Goal: Task Accomplishment & Management: Manage account settings

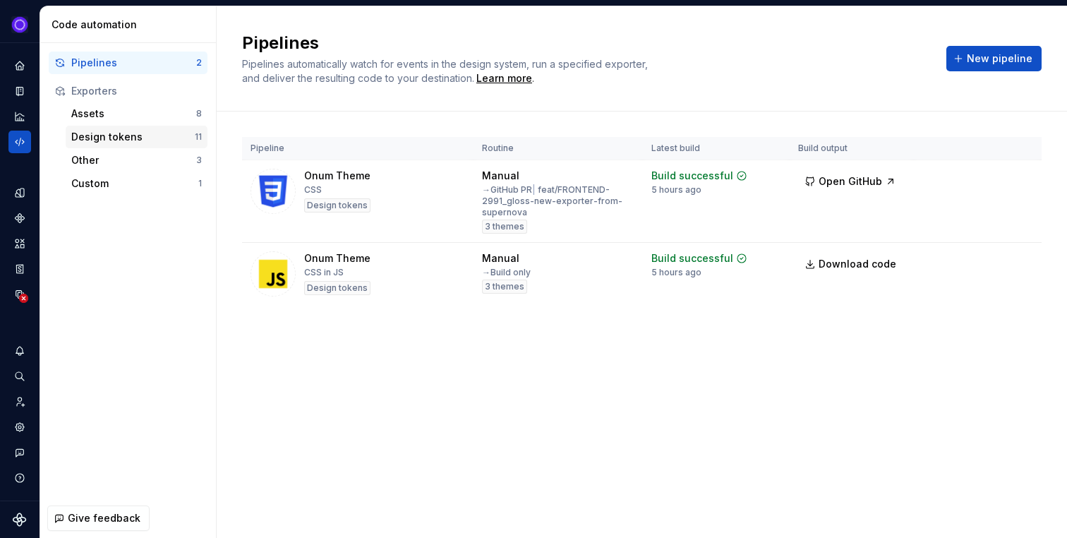
click at [128, 131] on div "Design tokens" at bounding box center [132, 137] width 123 height 14
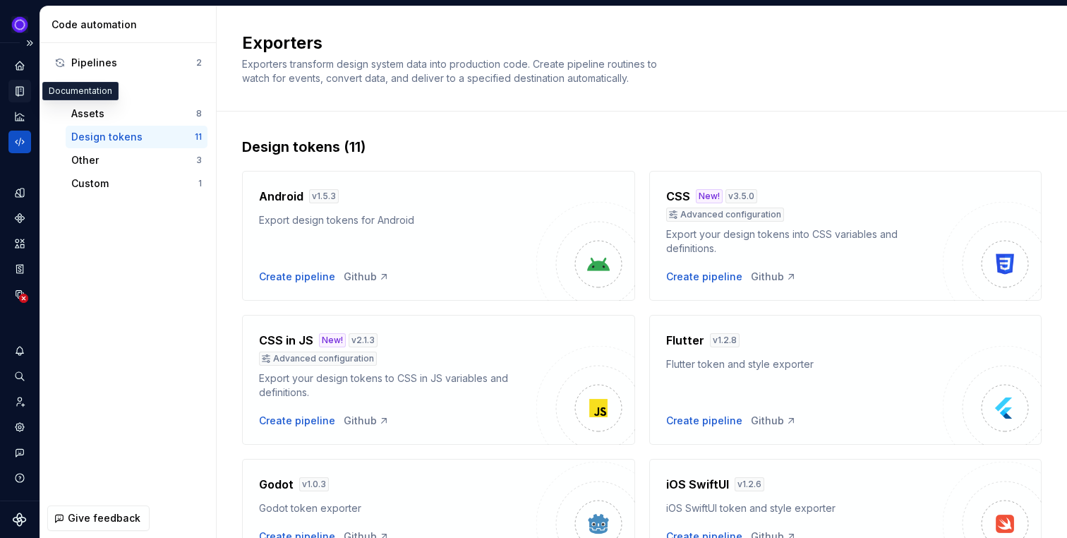
click at [22, 92] on icon "Documentation" at bounding box center [21, 91] width 6 height 8
click at [33, 40] on button "Expand sidebar" at bounding box center [30, 43] width 20 height 20
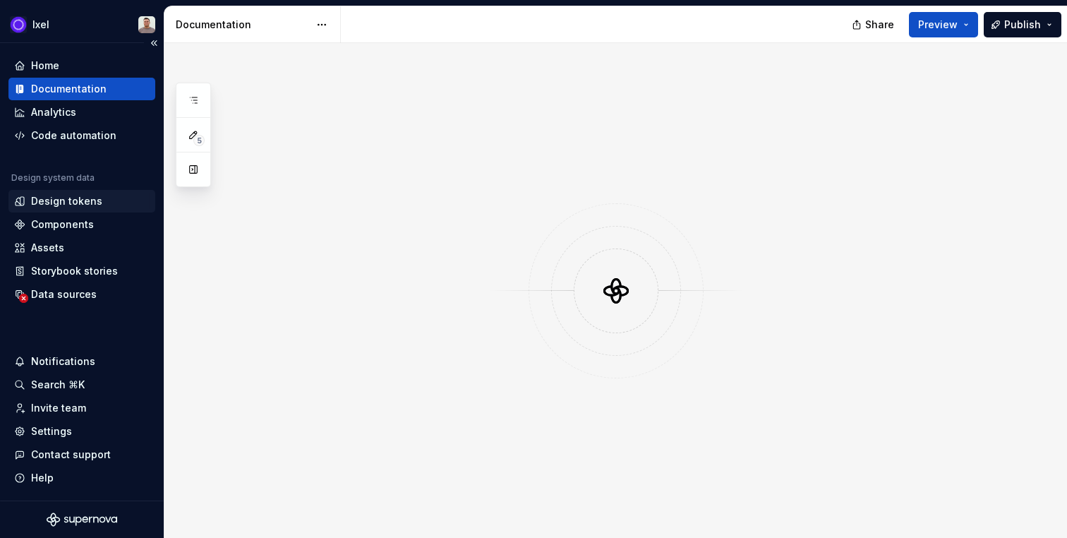
click at [85, 203] on div "Design tokens" at bounding box center [66, 201] width 71 height 14
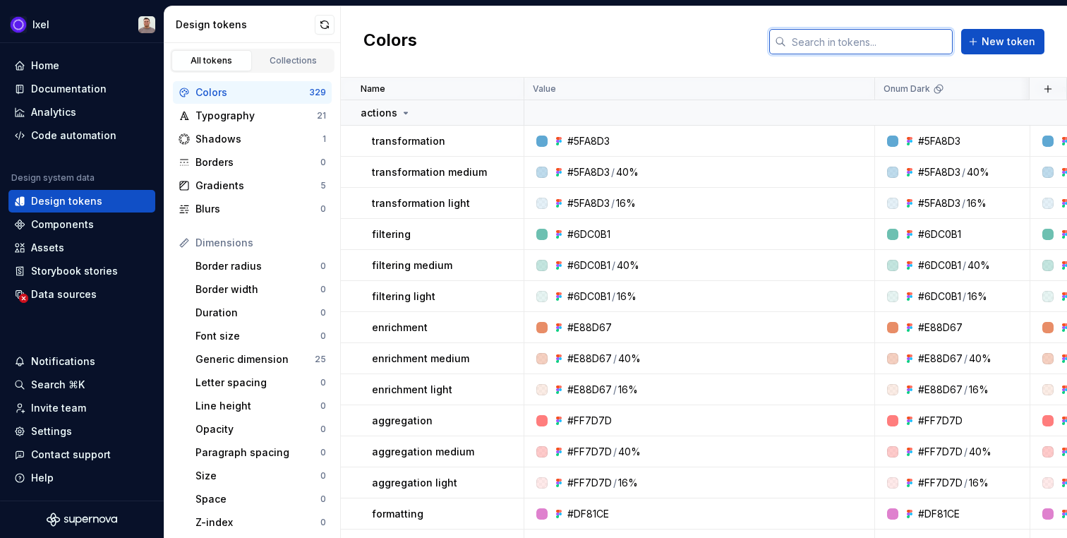
click at [883, 38] on input "text" at bounding box center [869, 41] width 167 height 25
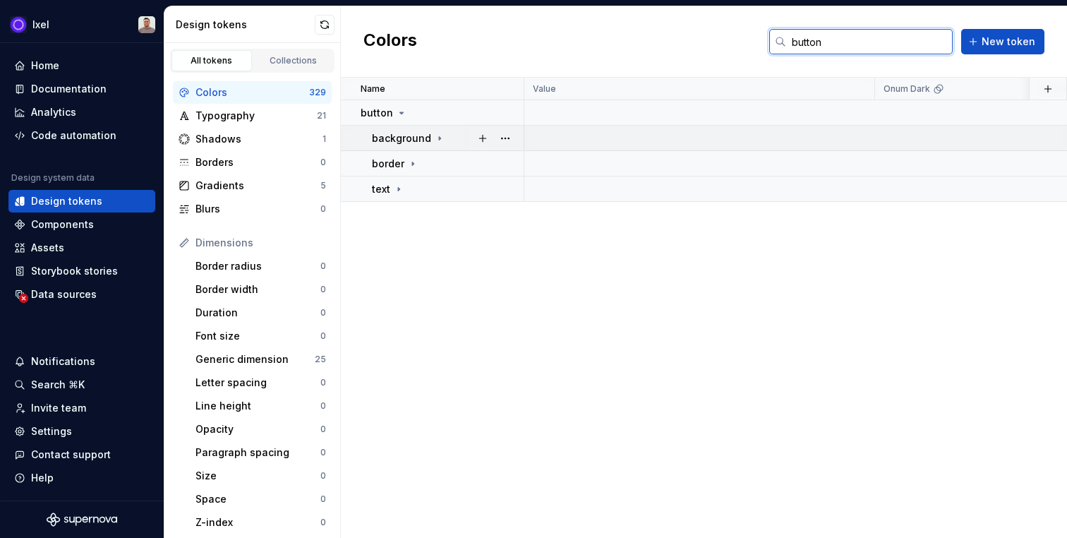
type input "button"
click at [439, 133] on icon at bounding box center [439, 138] width 11 height 11
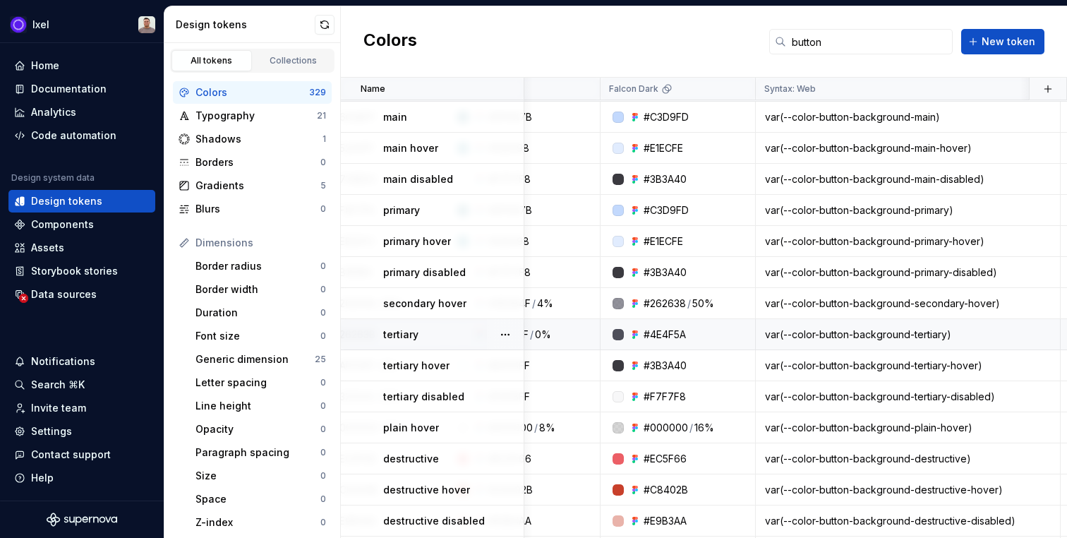
scroll to position [49, 577]
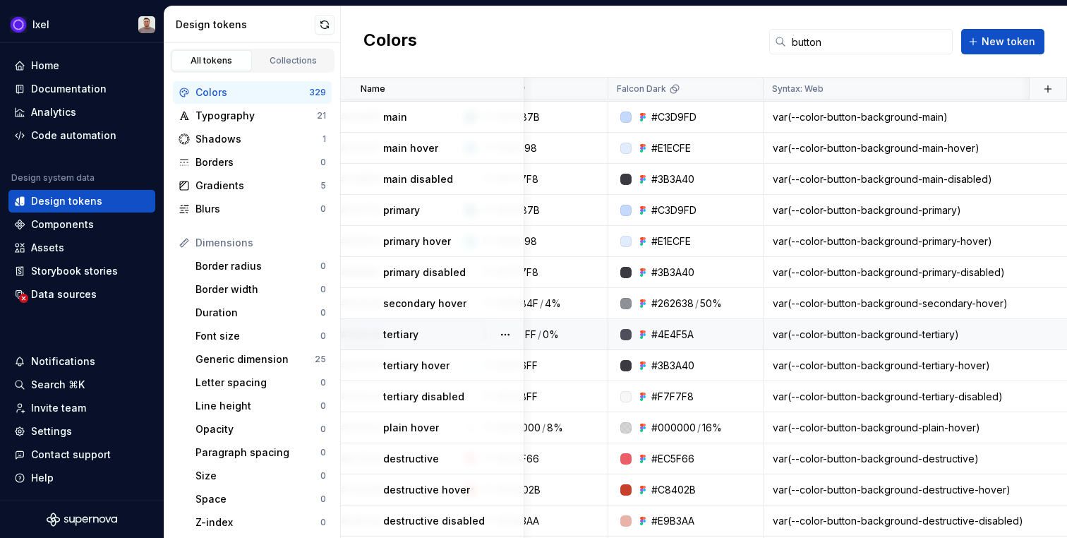
click at [664, 334] on div "#4E4F5A" at bounding box center [672, 334] width 42 height 14
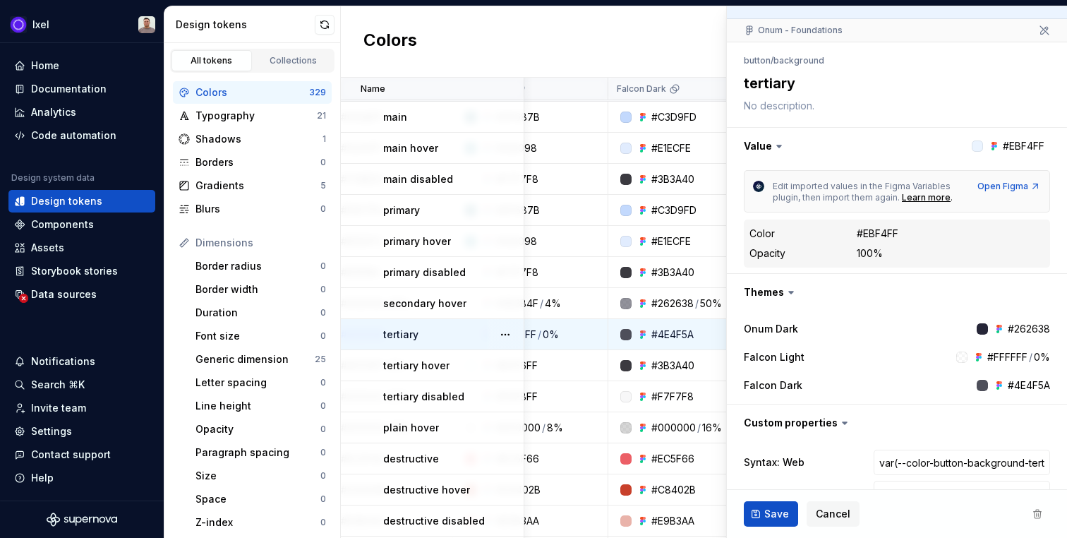
scroll to position [117, 0]
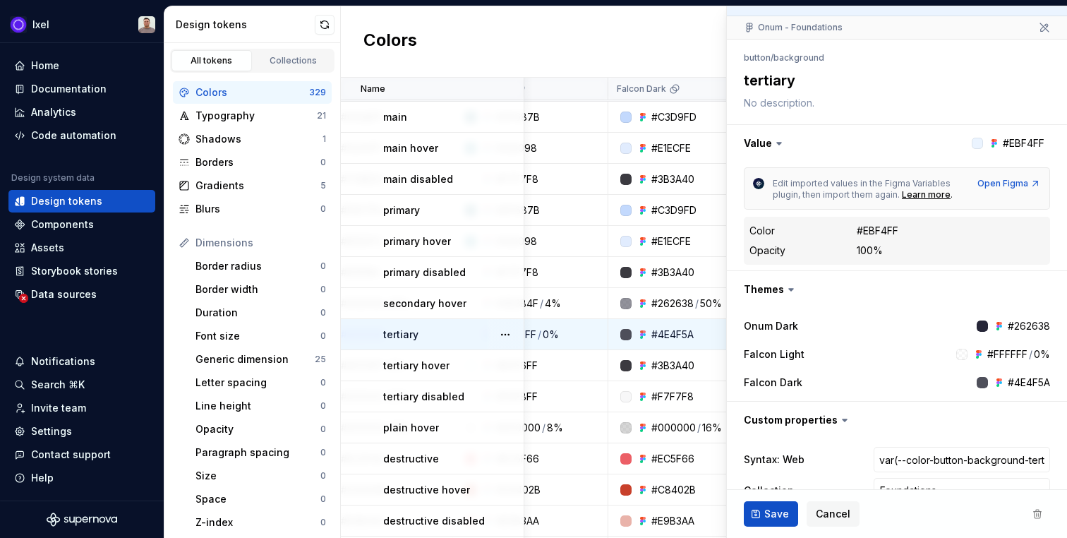
click at [1023, 378] on div "#4E4F5A" at bounding box center [1029, 382] width 42 height 14
copy div "4E4F5A"
click at [627, 44] on div "Colors button New token" at bounding box center [704, 41] width 726 height 71
click at [1049, 34] on div "Onum - Foundations" at bounding box center [897, 27] width 340 height 23
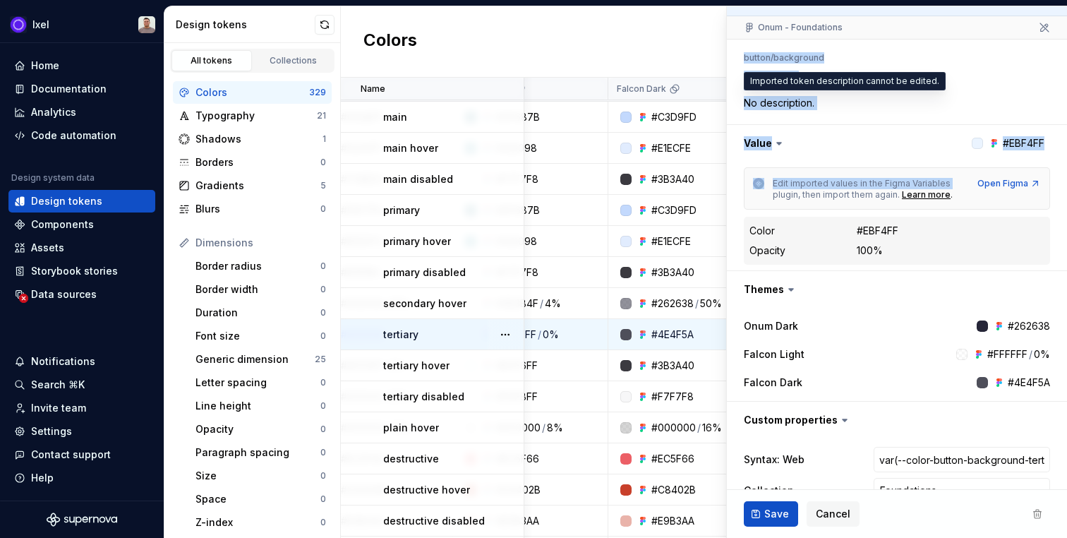
drag, startPoint x: 1047, startPoint y: 25, endPoint x: 934, endPoint y: 183, distance: 194.6
click at [941, 189] on fieldset "**********" at bounding box center [897, 244] width 340 height 711
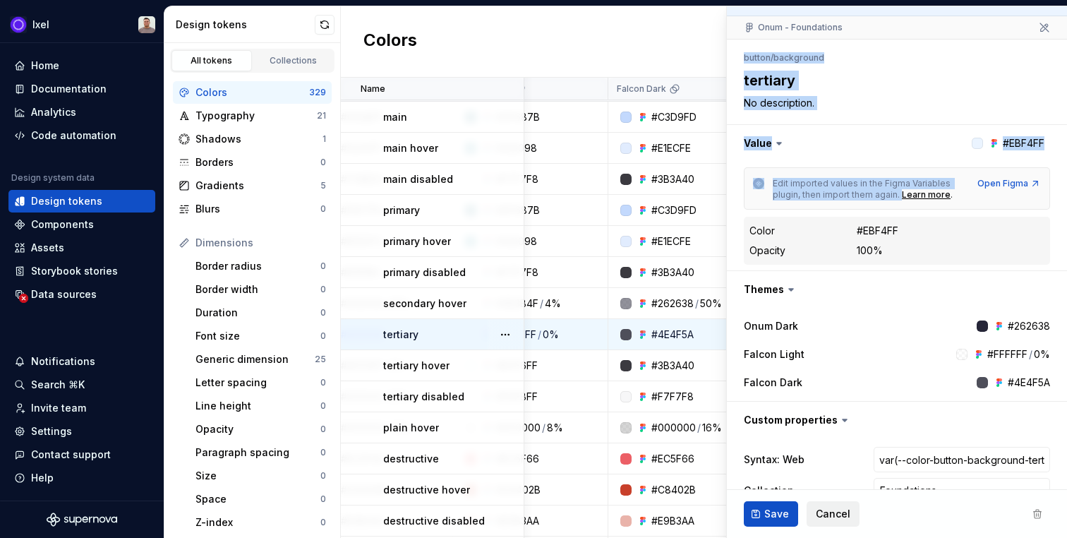
click at [835, 501] on button "Cancel" at bounding box center [833, 513] width 53 height 25
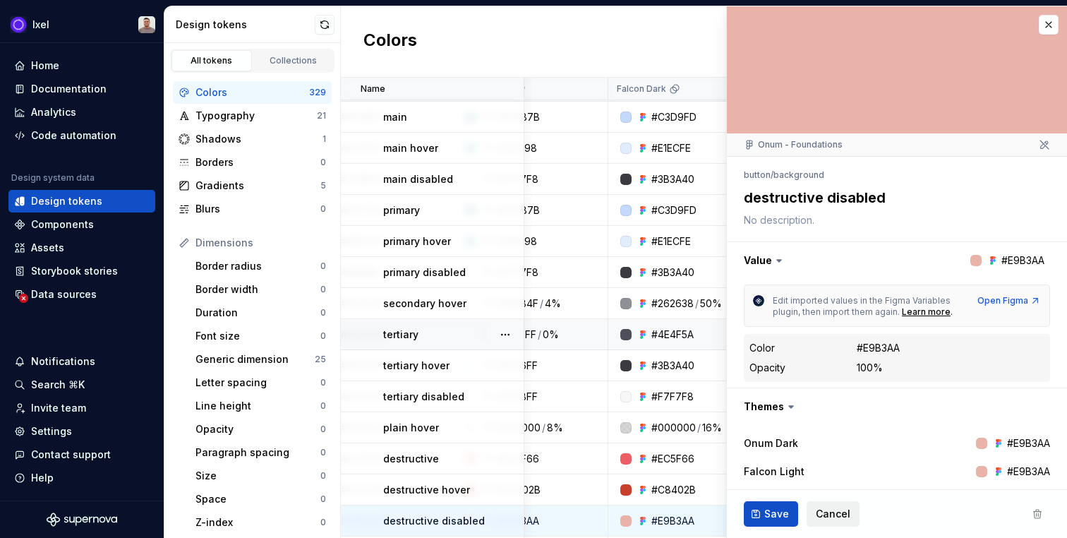
type textarea "*"
click at [836, 507] on span "Cancel" at bounding box center [833, 514] width 35 height 14
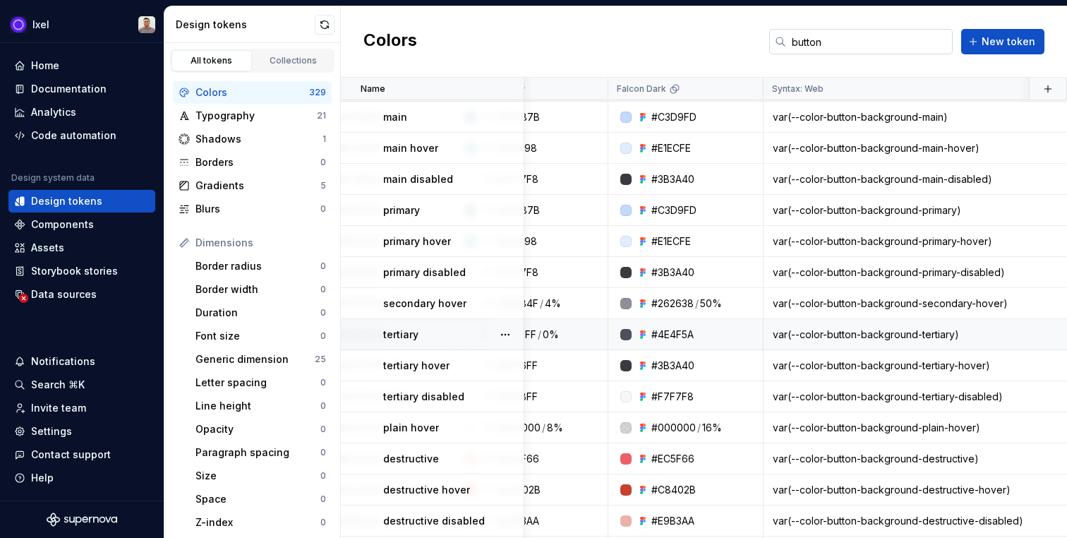
click at [859, 42] on input "button" at bounding box center [869, 41] width 167 height 25
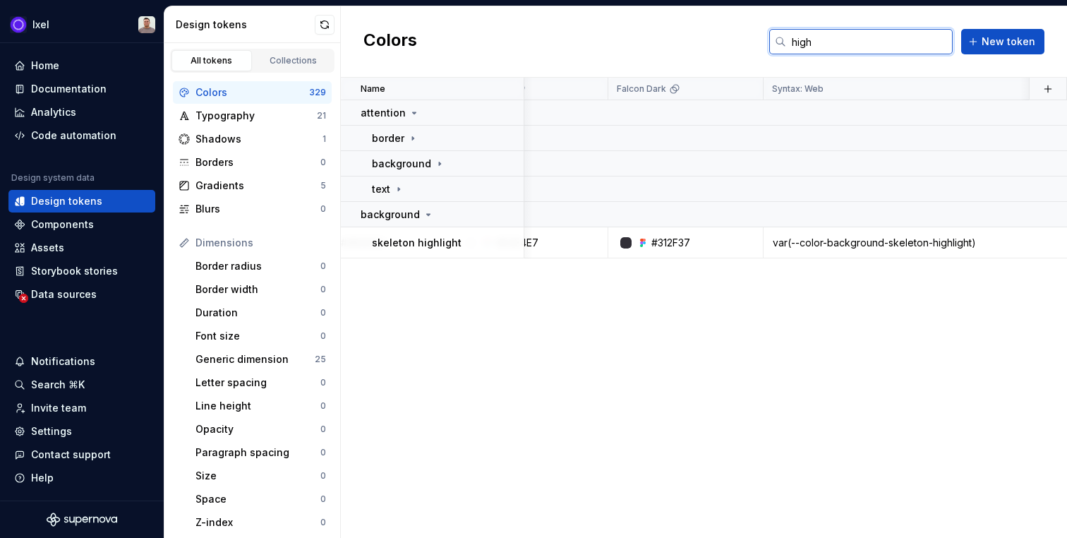
scroll to position [0, 577]
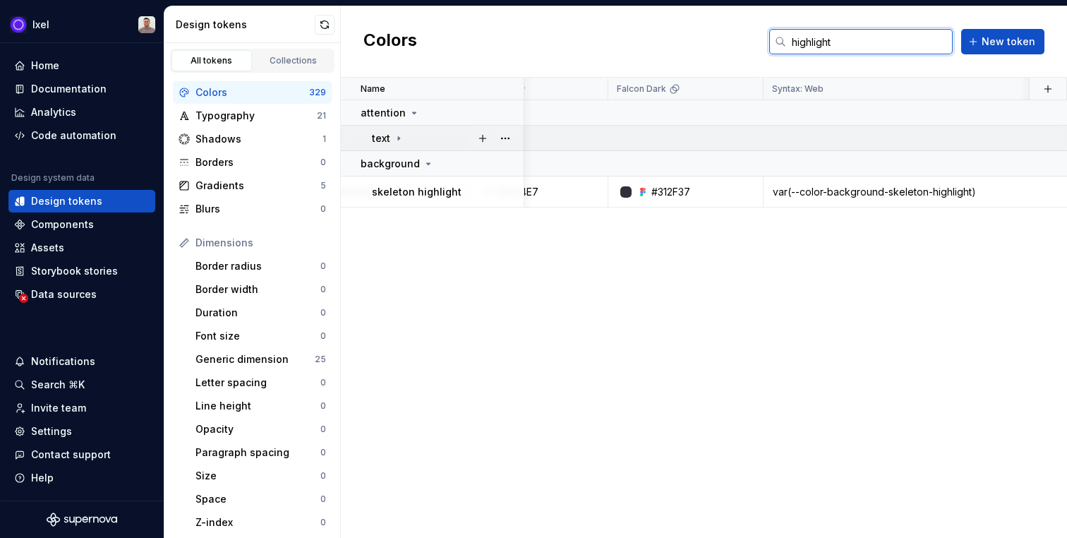
type input "highlight"
click at [404, 146] on td "text" at bounding box center [432, 138] width 183 height 25
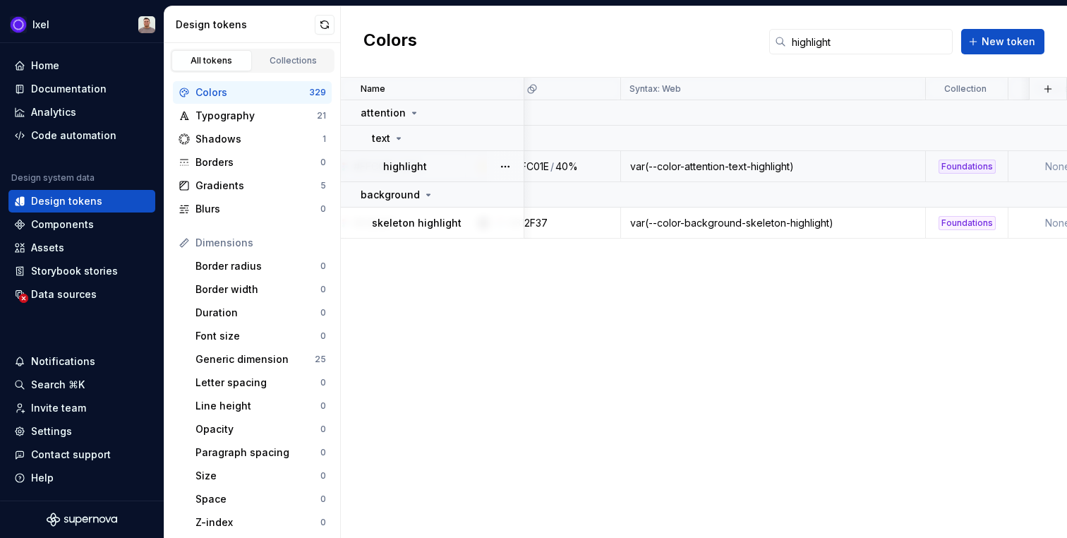
scroll to position [0, 666]
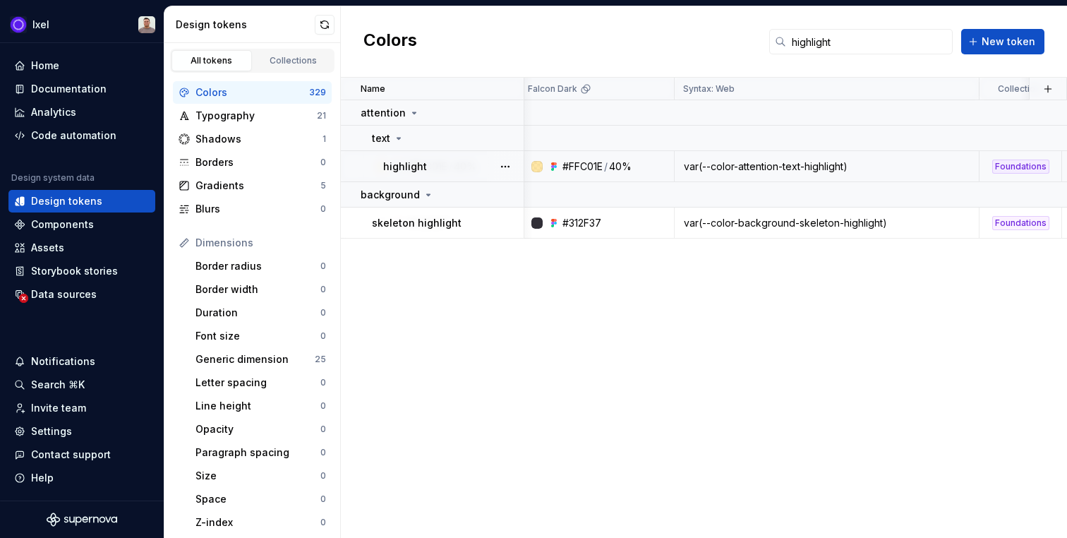
click at [744, 165] on div "var(--color-attention-text-highlight)" at bounding box center [826, 166] width 303 height 14
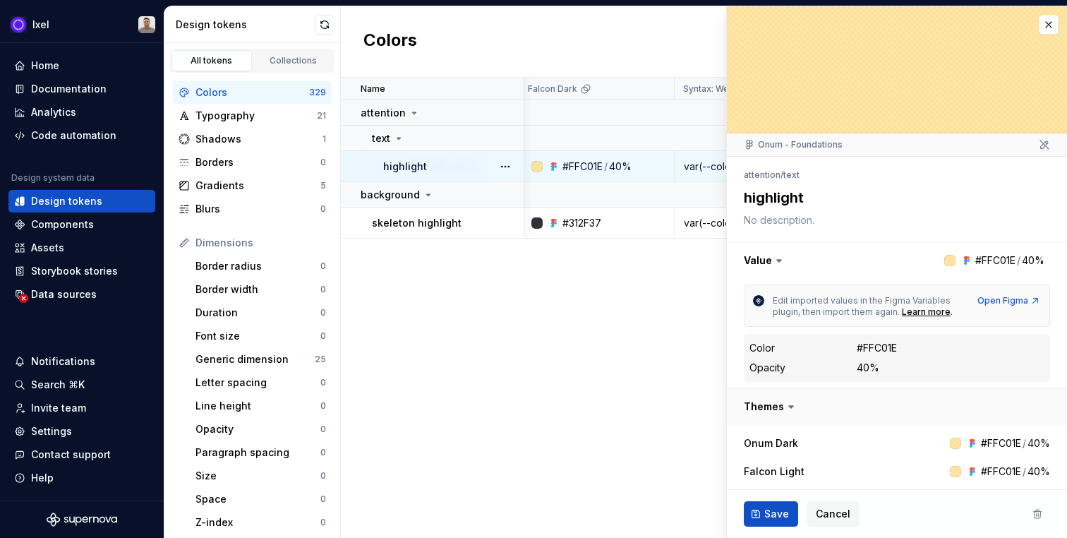
scroll to position [180, 0]
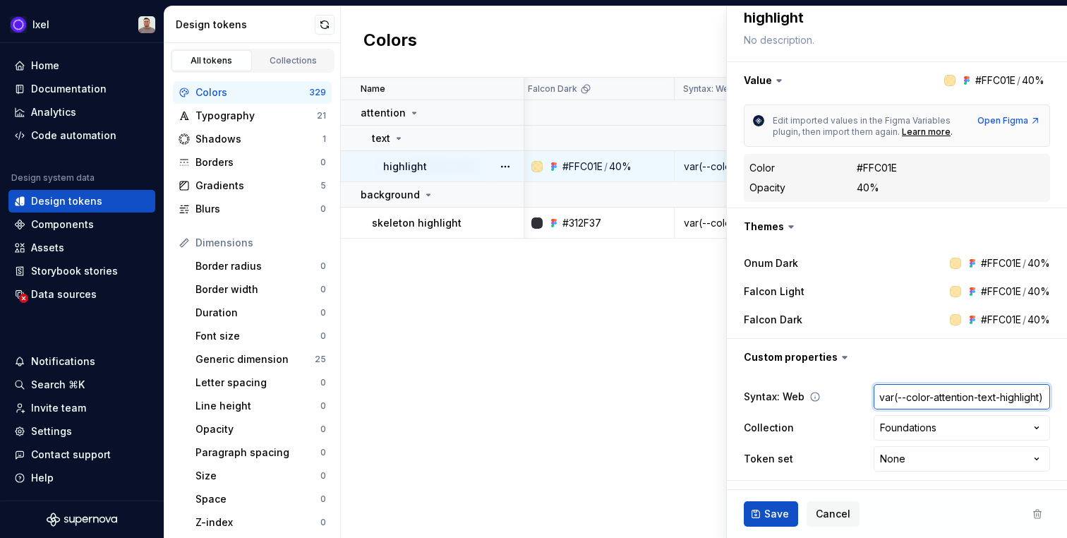
click at [917, 392] on input "var(--color-attention-text-highlight)" at bounding box center [962, 396] width 176 height 25
type textarea "*"
